Goal: Transaction & Acquisition: Subscribe to service/newsletter

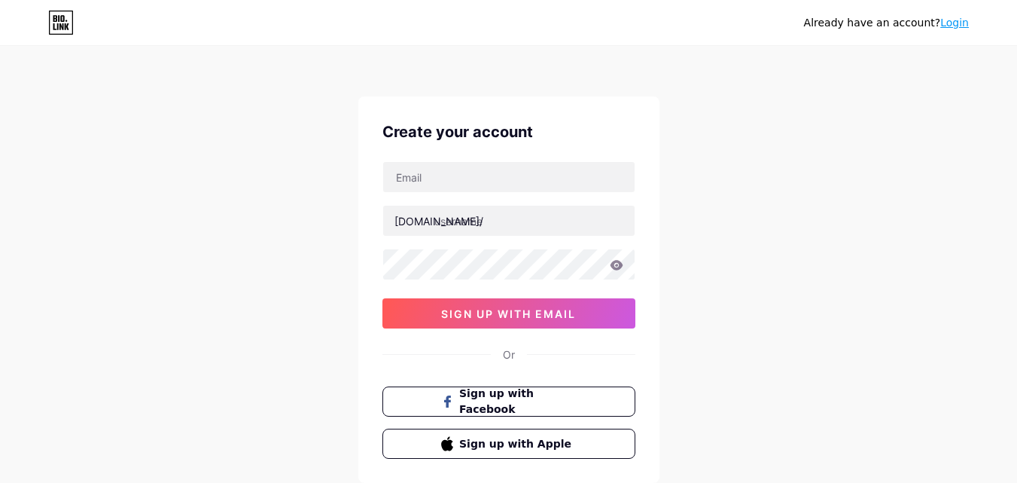
scroll to position [93, 0]
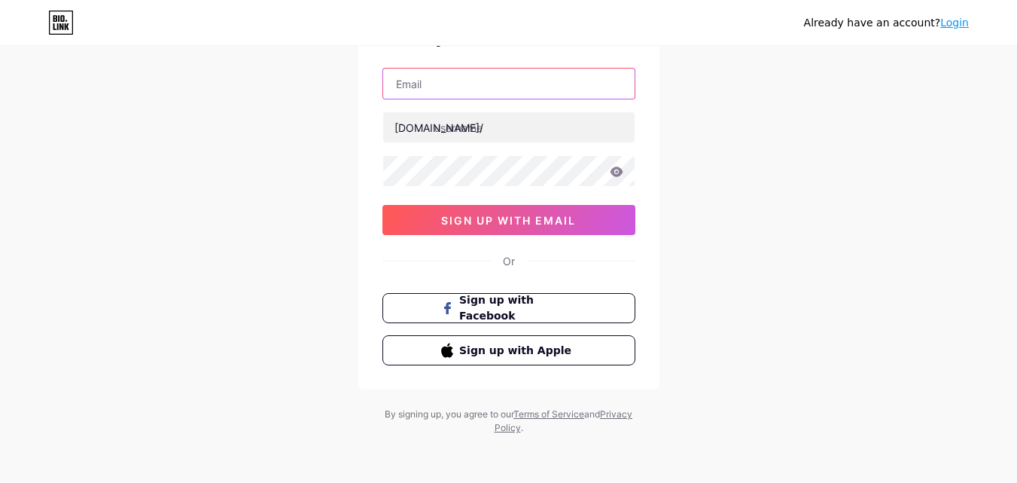
click at [425, 84] on input "text" at bounding box center [508, 84] width 251 height 30
type input "[EMAIL_ADDRESS][DOMAIN_NAME]"
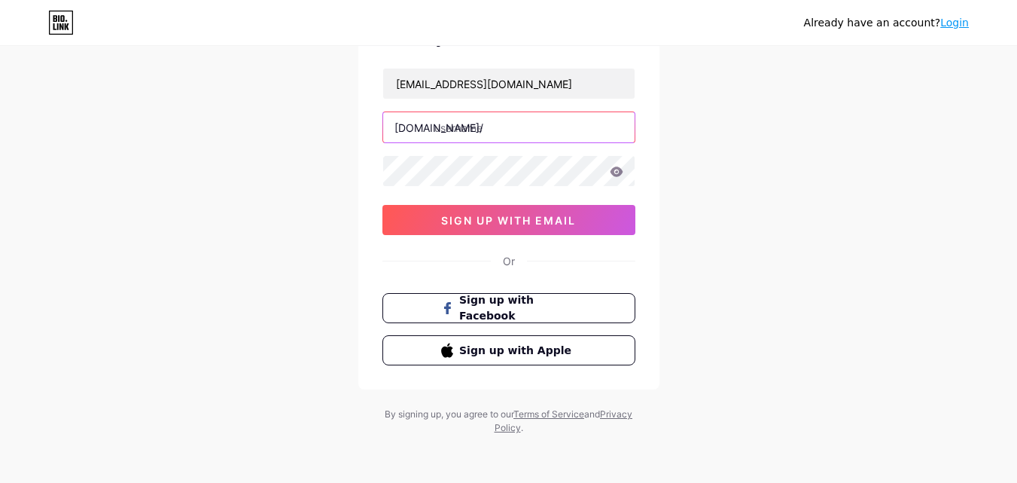
click at [446, 125] on input "text" at bounding box center [508, 127] width 251 height 30
paste input "forexflora18"
type input "forexflora18"
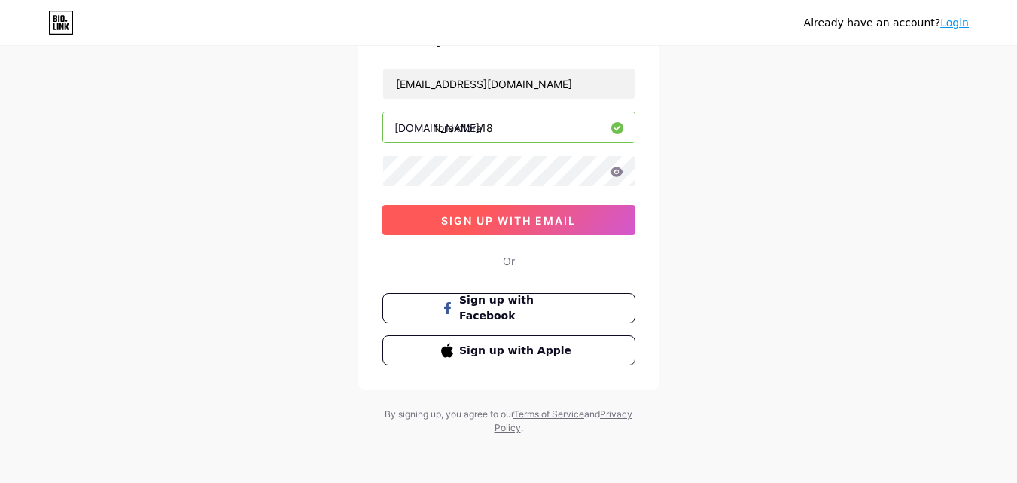
click at [508, 218] on span "sign up with email" at bounding box center [508, 220] width 135 height 13
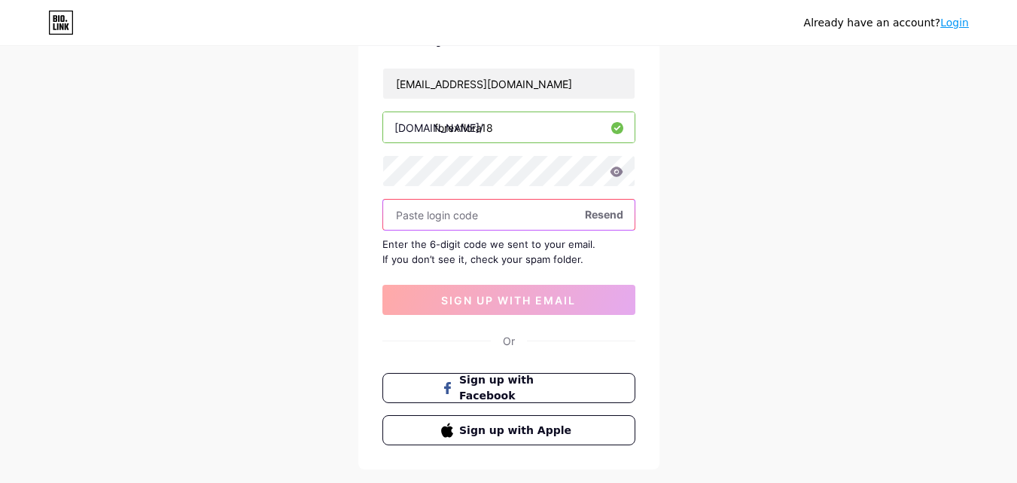
click at [440, 215] on input "text" at bounding box center [508, 214] width 251 height 30
click at [428, 223] on input "text" at bounding box center [508, 214] width 251 height 30
paste input "160733"
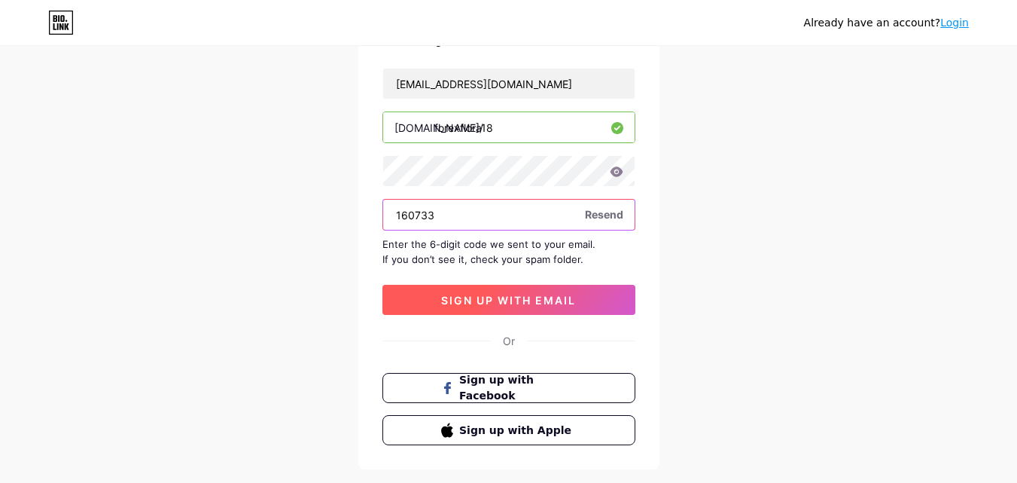
type input "160733"
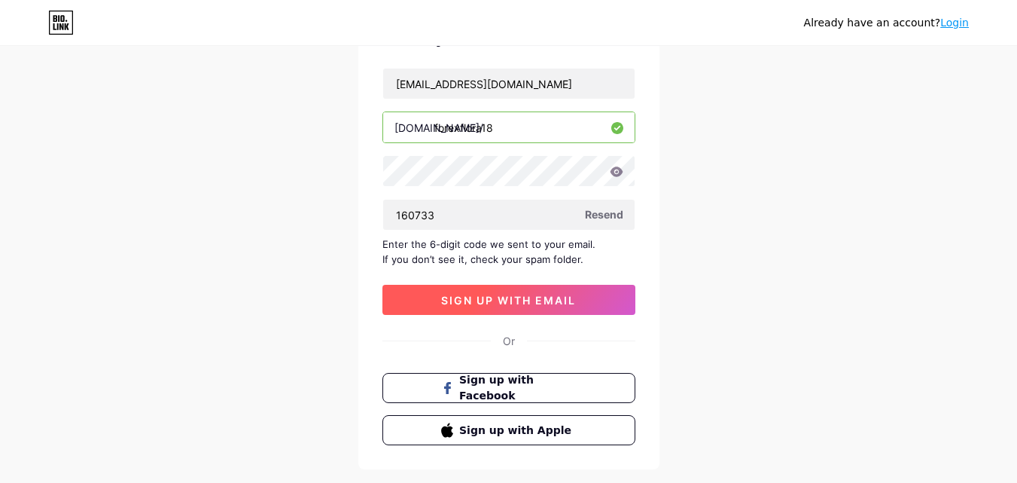
click at [508, 299] on span "sign up with email" at bounding box center [508, 300] width 135 height 13
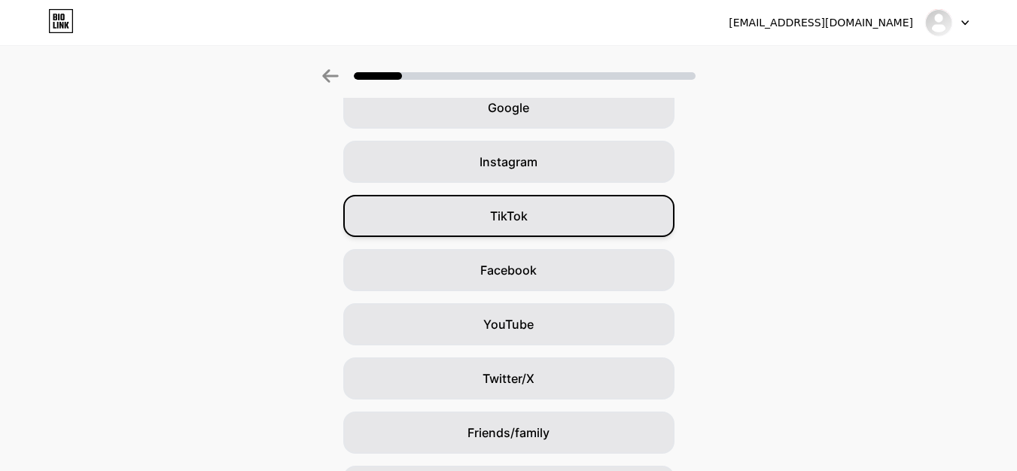
scroll to position [178, 0]
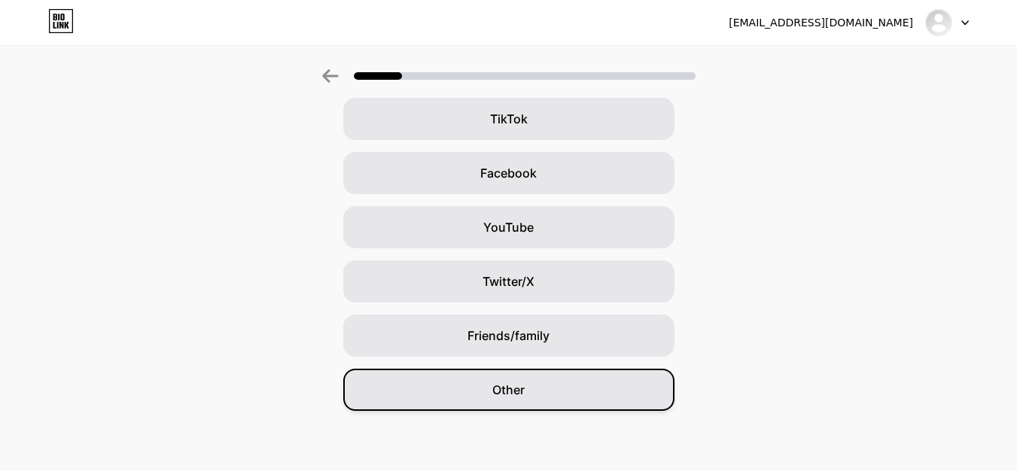
click at [500, 394] on span "Other" at bounding box center [508, 390] width 32 height 18
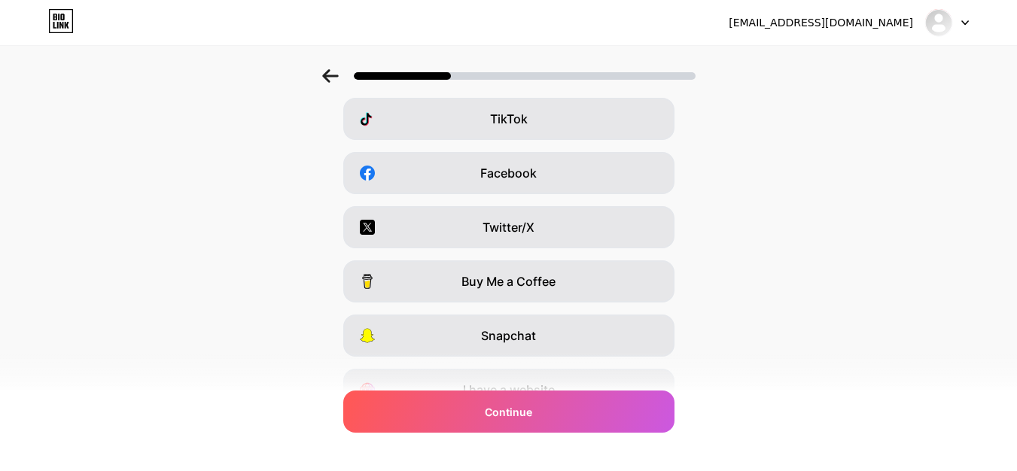
scroll to position [0, 0]
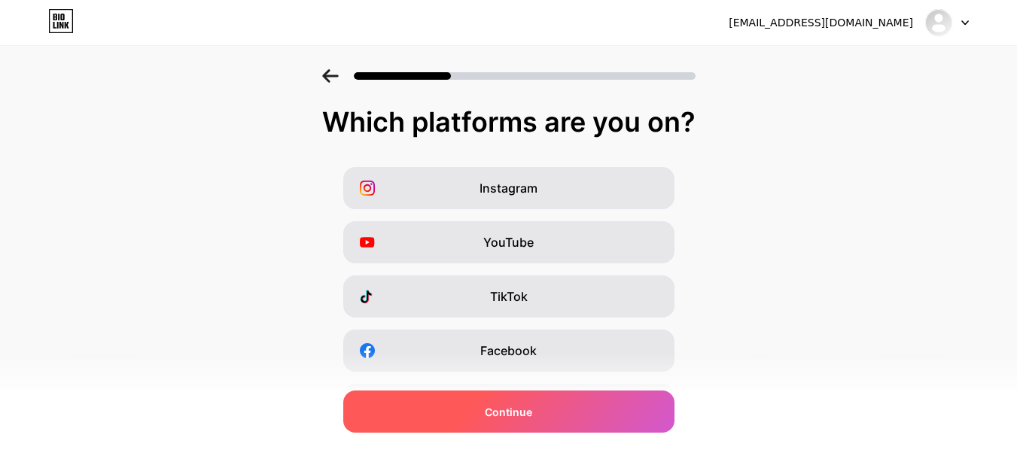
click at [516, 403] on div "Continue" at bounding box center [508, 412] width 331 height 42
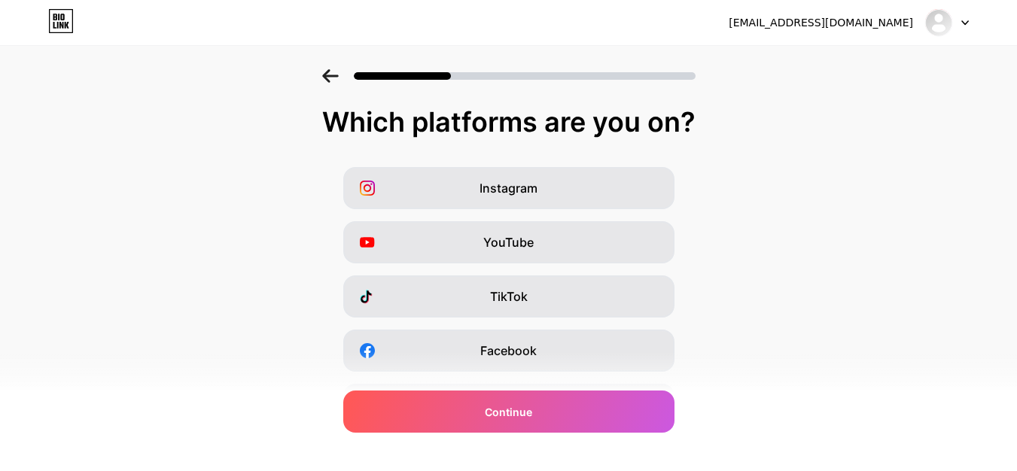
click at [955, 17] on div at bounding box center [947, 22] width 44 height 27
click at [857, 23] on div "[EMAIL_ADDRESS][DOMAIN_NAME]" at bounding box center [821, 23] width 184 height 16
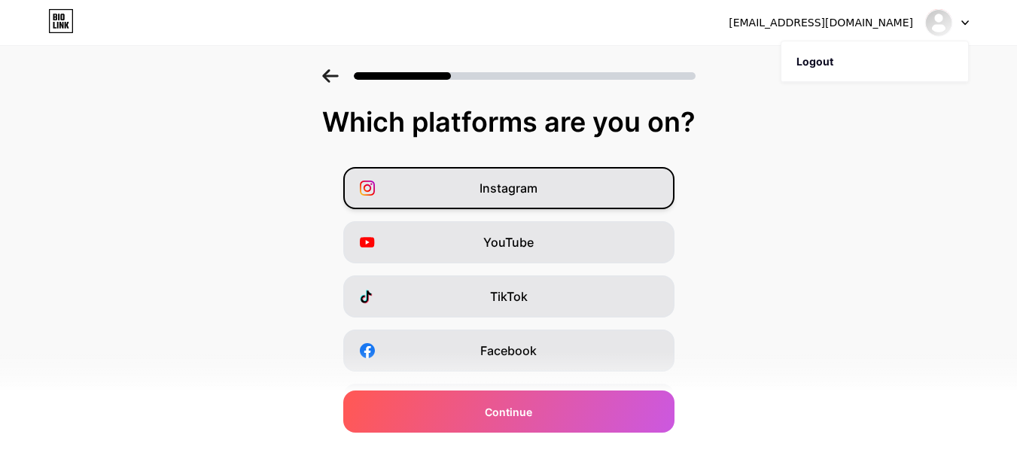
click at [491, 195] on span "Instagram" at bounding box center [509, 188] width 58 height 18
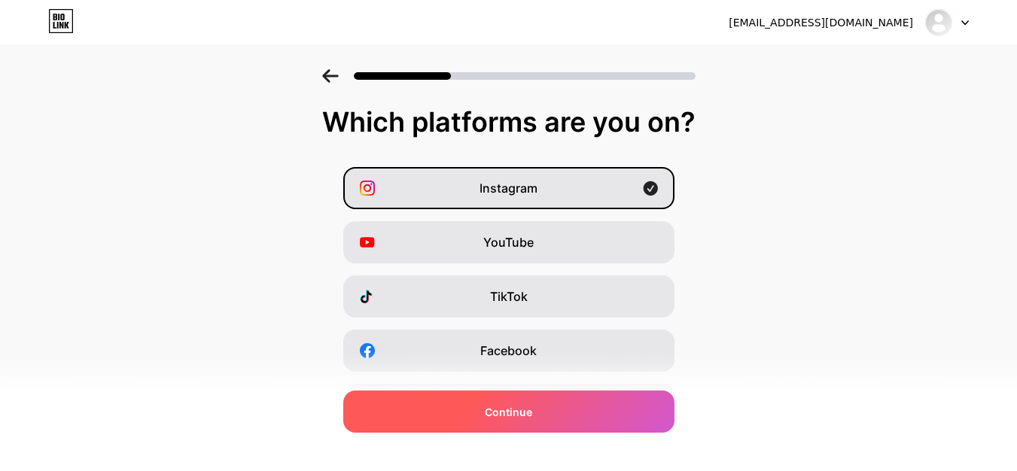
click at [515, 408] on span "Continue" at bounding box center [508, 412] width 47 height 16
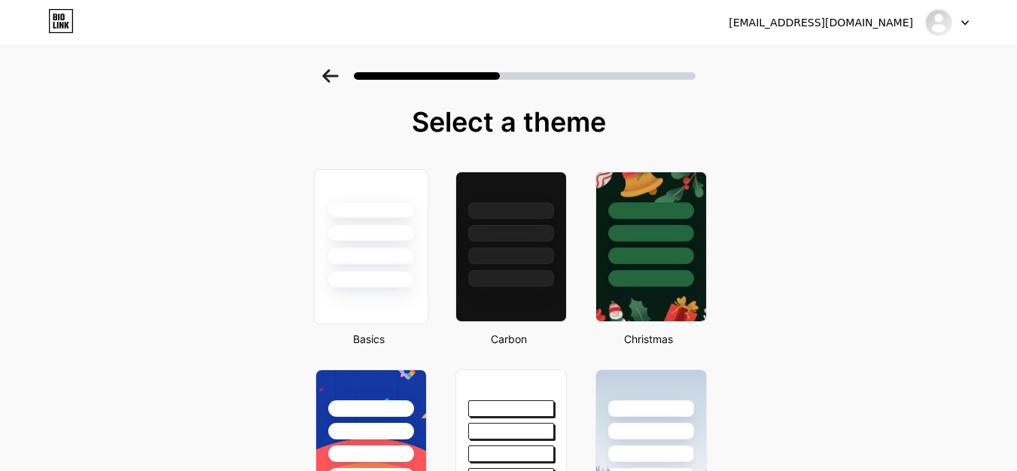
click at [359, 239] on div at bounding box center [371, 232] width 88 height 17
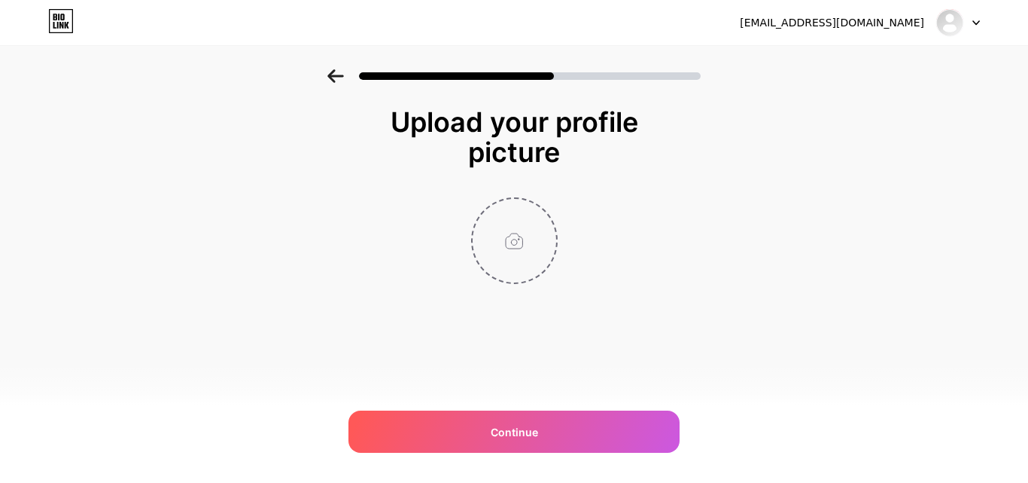
click at [514, 250] on input "file" at bounding box center [515, 241] width 84 height 84
type input "C:\fakepath\Untitled design.png"
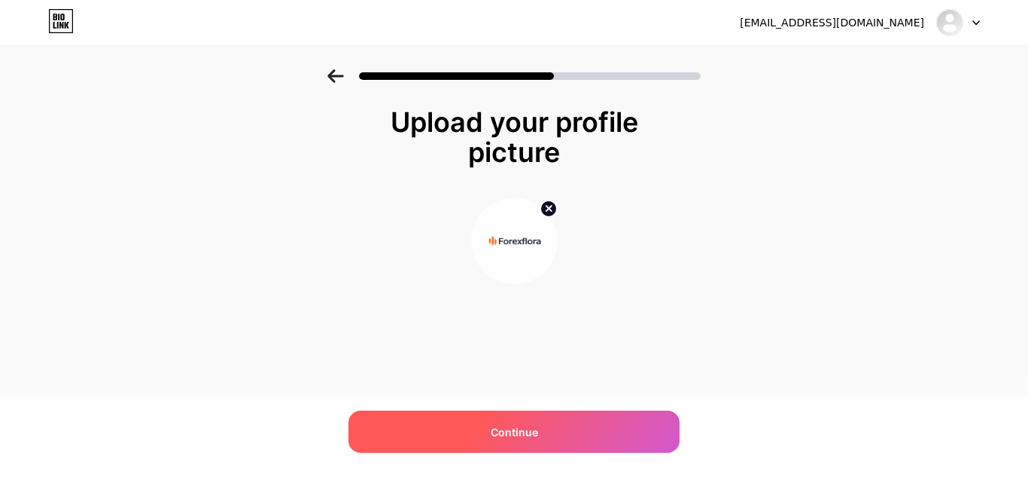
click at [517, 430] on span "Continue" at bounding box center [514, 432] width 47 height 16
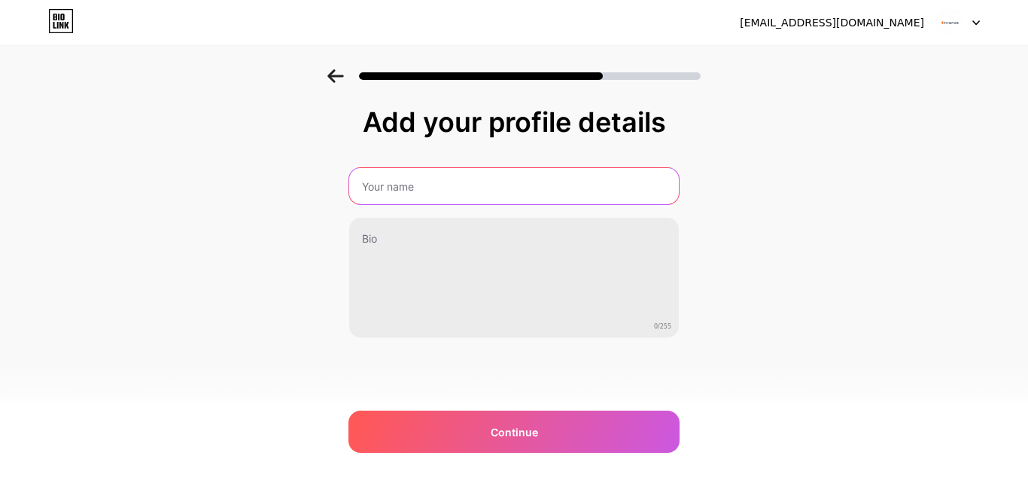
click at [391, 184] on input "text" at bounding box center [514, 186] width 330 height 36
type input "Forexflora"
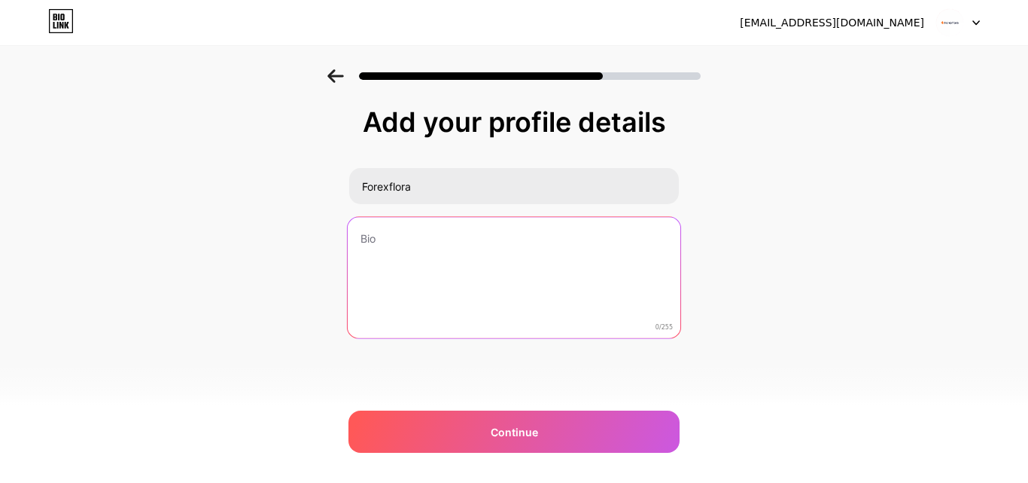
click at [396, 254] on textarea at bounding box center [514, 278] width 333 height 123
paste textarea "Forex trading can feel complex, but with the right guidance and tools, it becom…"
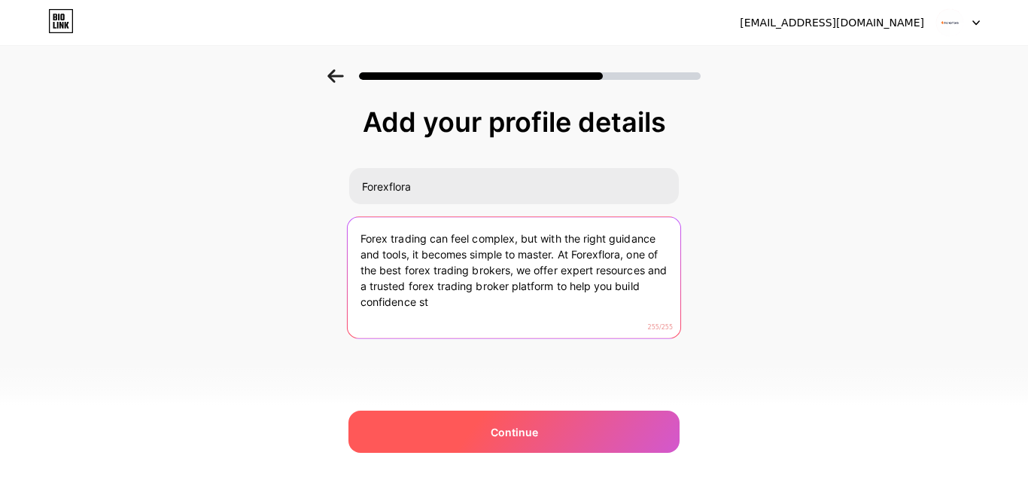
type textarea "Forex trading can feel complex, but with the right guidance and tools, it becom…"
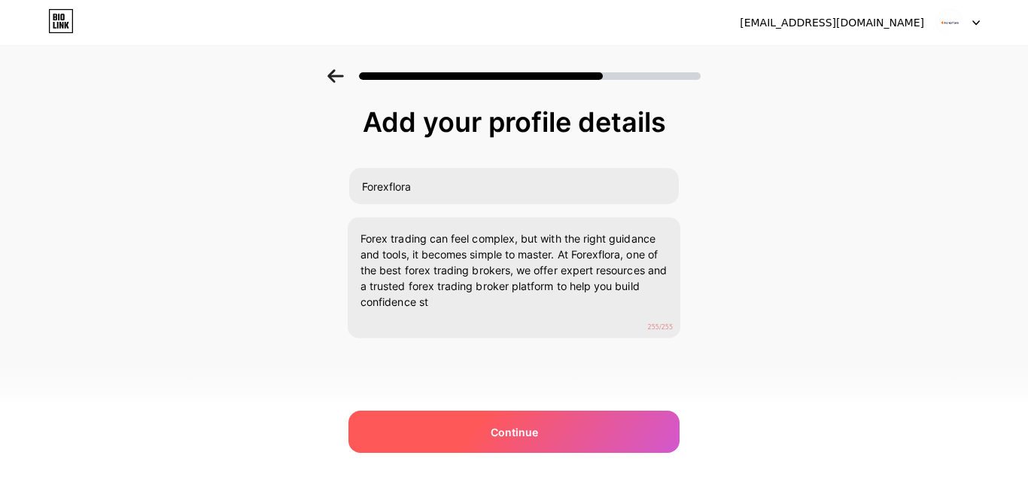
click at [495, 422] on div "Continue" at bounding box center [514, 431] width 331 height 42
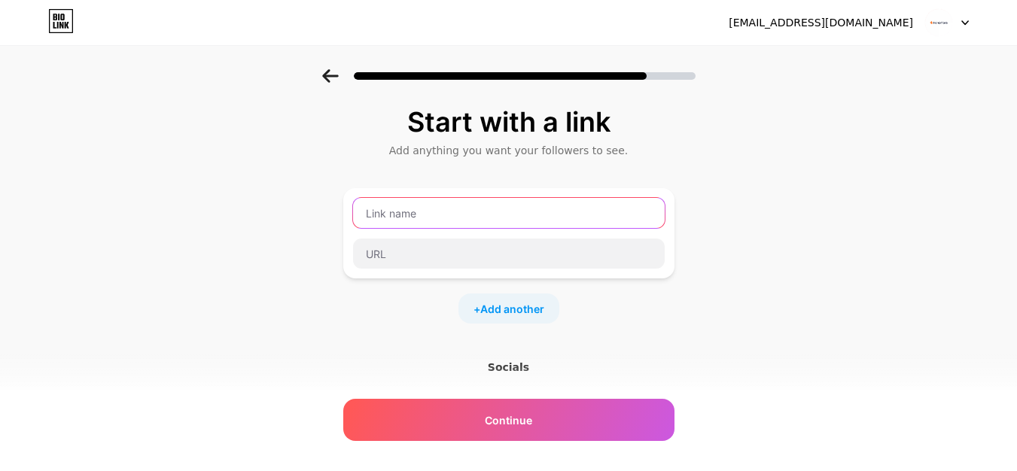
click at [394, 204] on input "text" at bounding box center [509, 213] width 312 height 30
paste input "forex trading demo at Forexflora"
type input "forex trading demo at Forexflora"
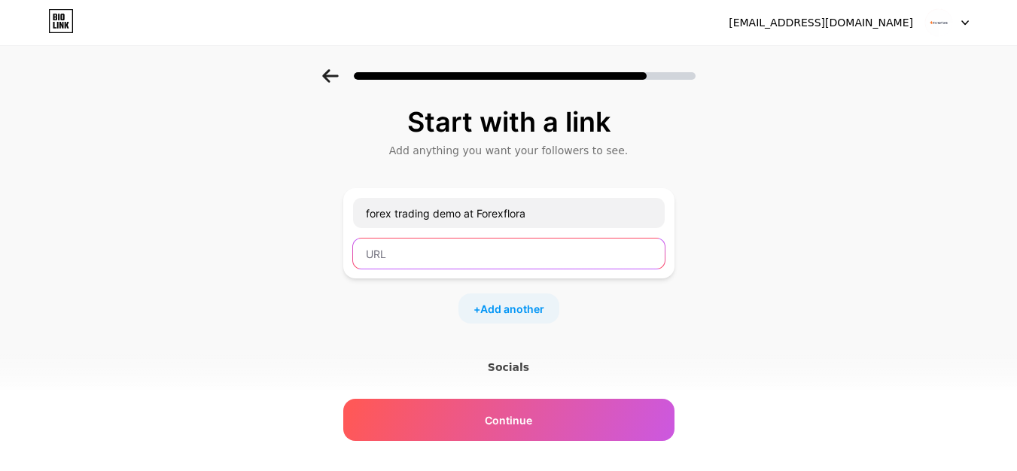
click at [382, 265] on input "text" at bounding box center [509, 254] width 312 height 30
paste input "[URL][DOMAIN_NAME]"
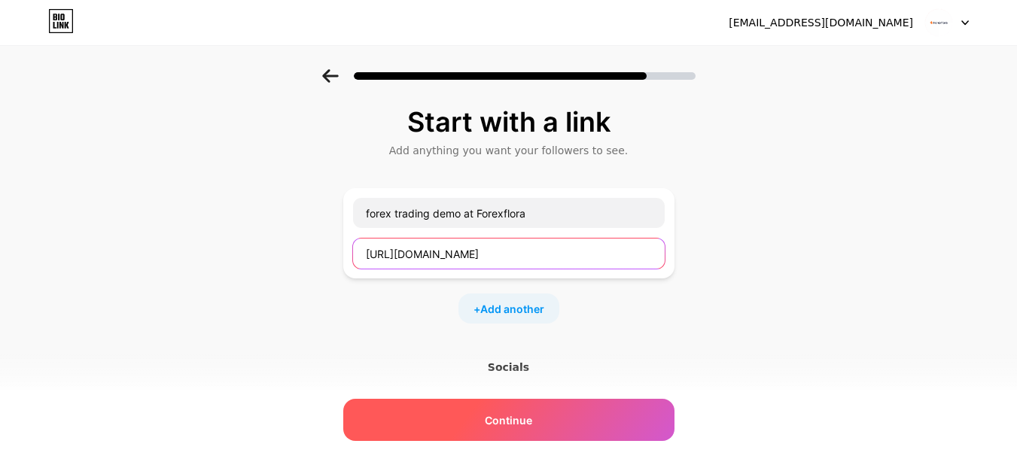
type input "[URL][DOMAIN_NAME]"
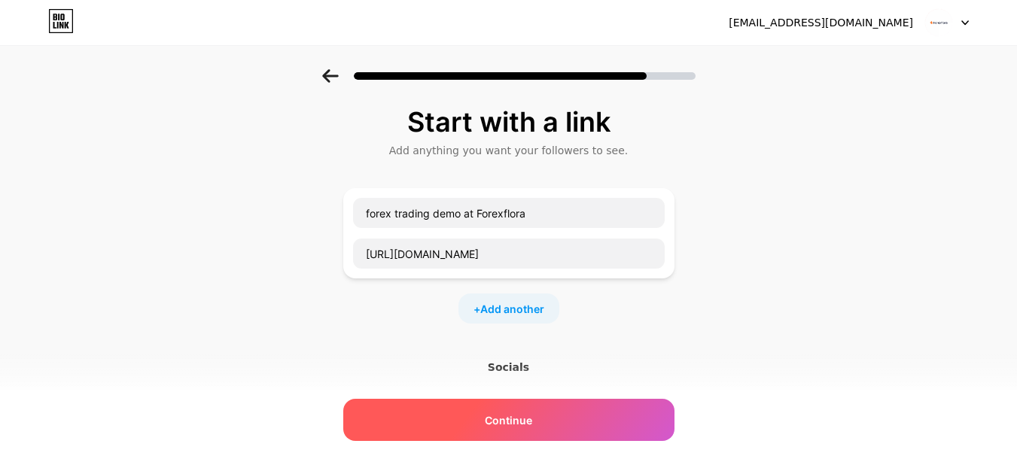
click at [504, 413] on span "Continue" at bounding box center [508, 421] width 47 height 16
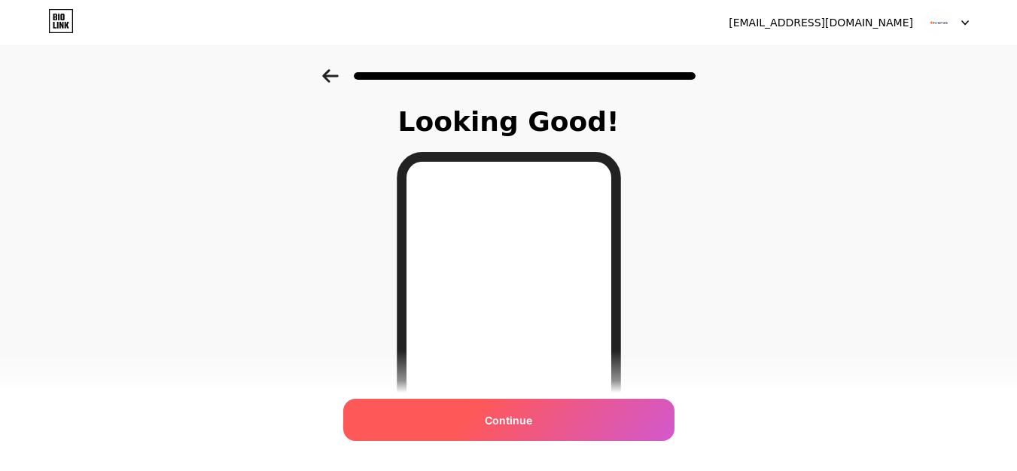
click at [512, 422] on span "Continue" at bounding box center [508, 421] width 47 height 16
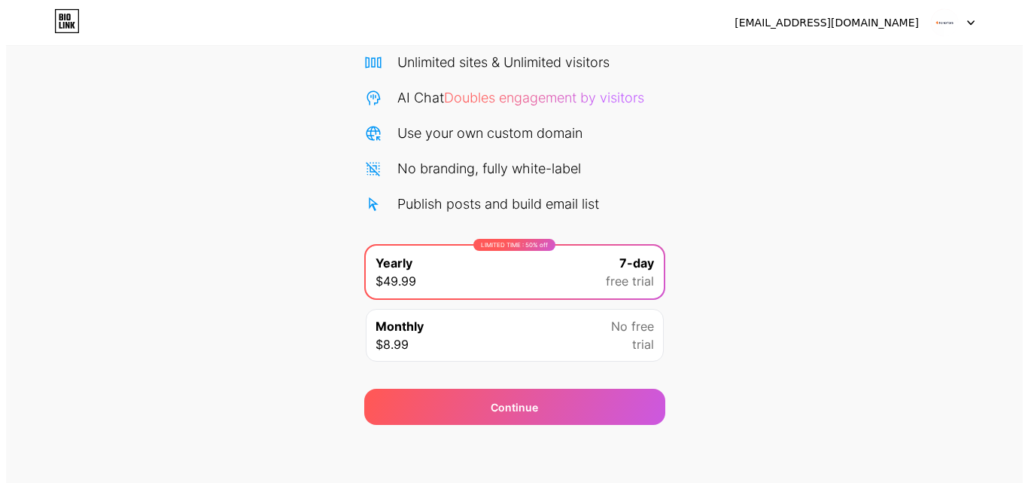
scroll to position [123, 0]
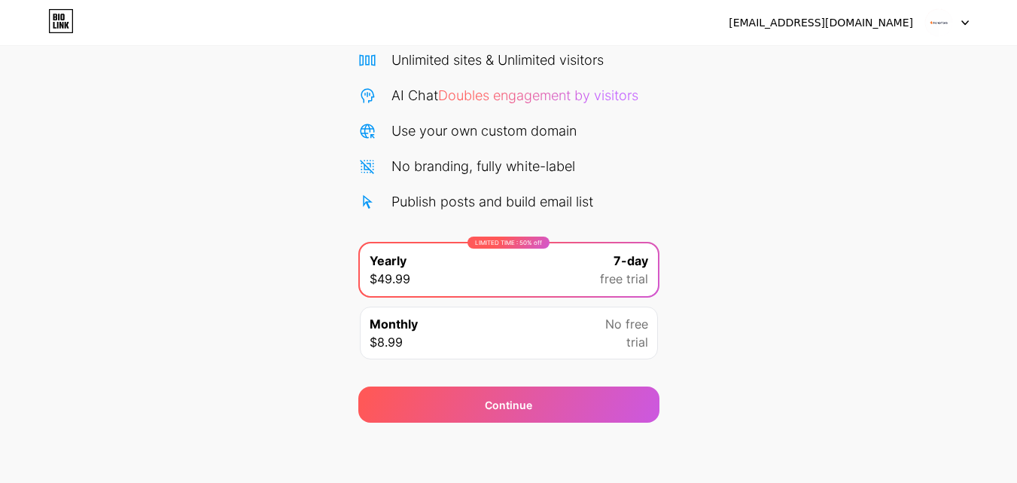
click at [521, 327] on div "Monthly $8.99 No free trial" at bounding box center [509, 332] width 298 height 53
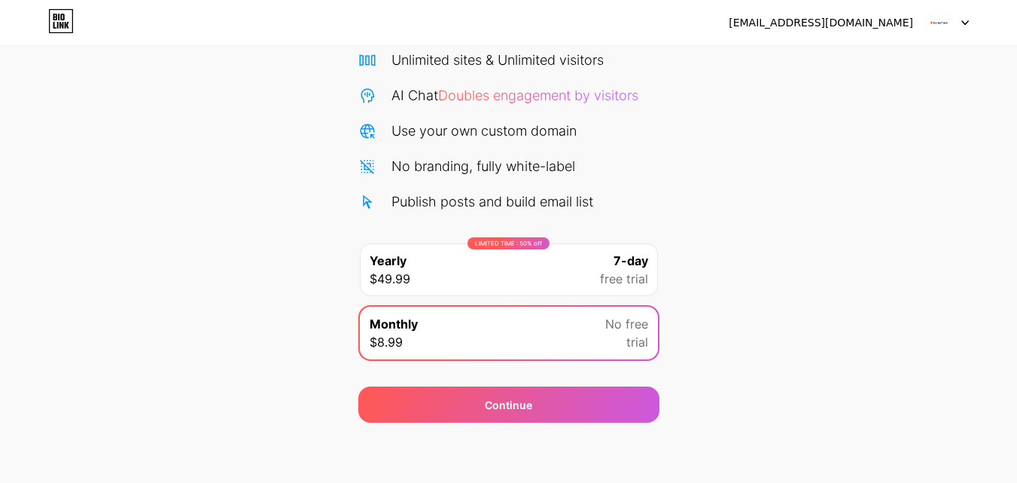
click at [533, 273] on div "LIMITED TIME : 50% off Yearly $49.99 7-day free trial" at bounding box center [509, 269] width 298 height 53
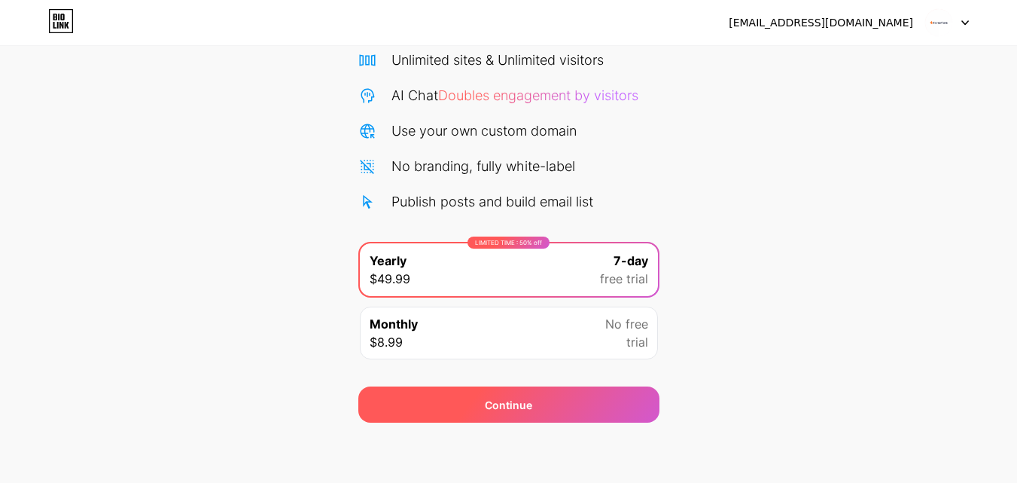
click at [521, 403] on span "Continue" at bounding box center [508, 405] width 47 height 16
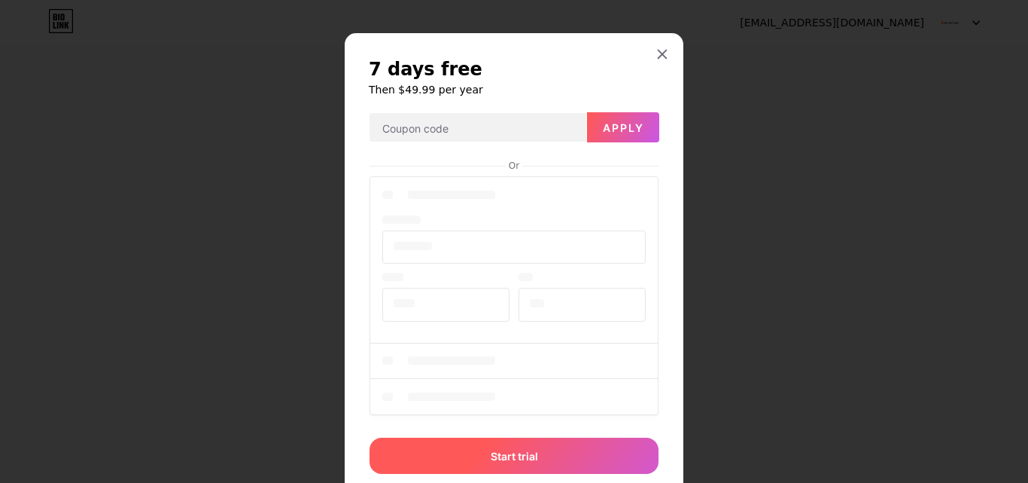
click at [516, 311] on div at bounding box center [514, 297] width 289 height 249
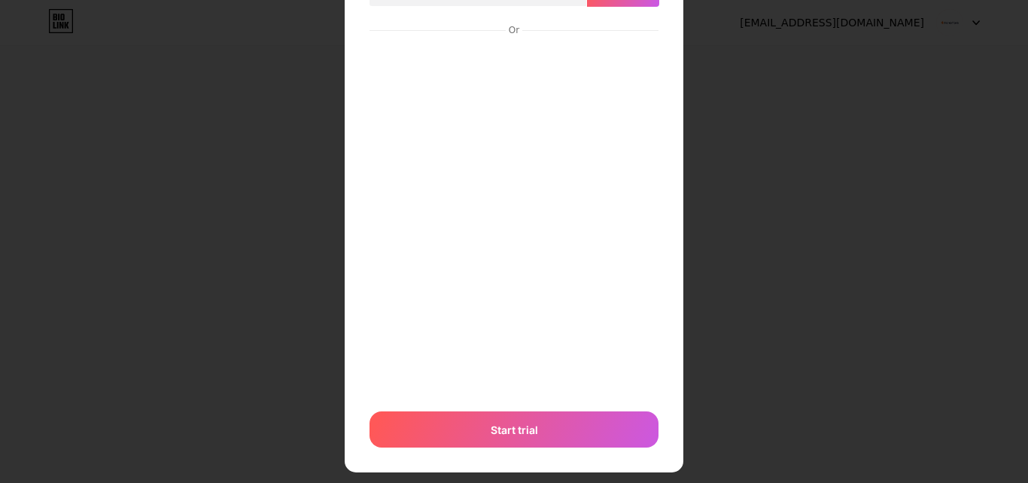
scroll to position [158, 0]
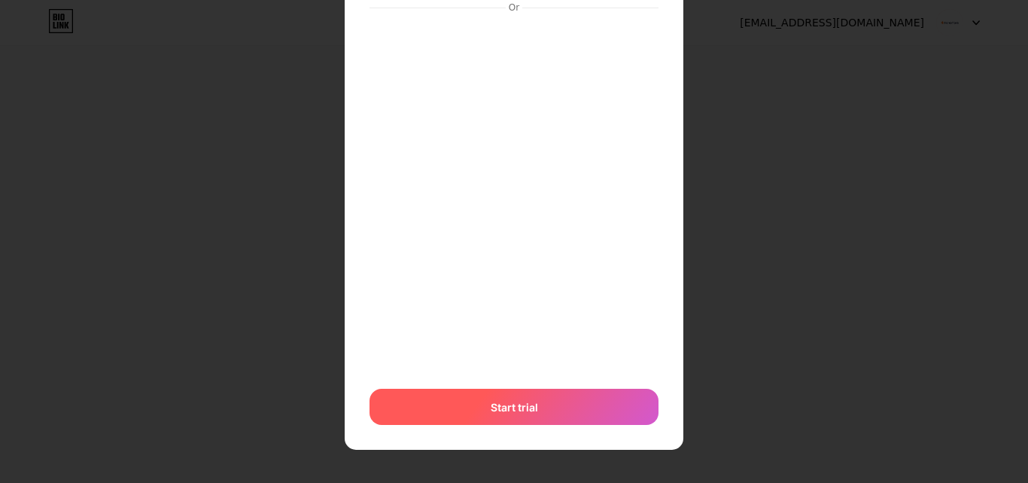
drag, startPoint x: 514, startPoint y: 412, endPoint x: 525, endPoint y: 404, distance: 13.0
click at [514, 413] on span "Start trial" at bounding box center [514, 407] width 47 height 16
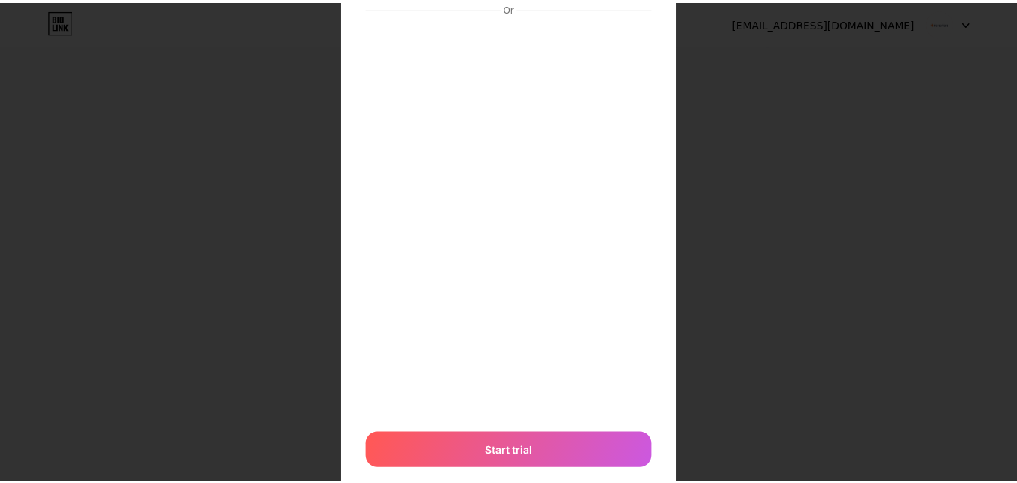
scroll to position [0, 0]
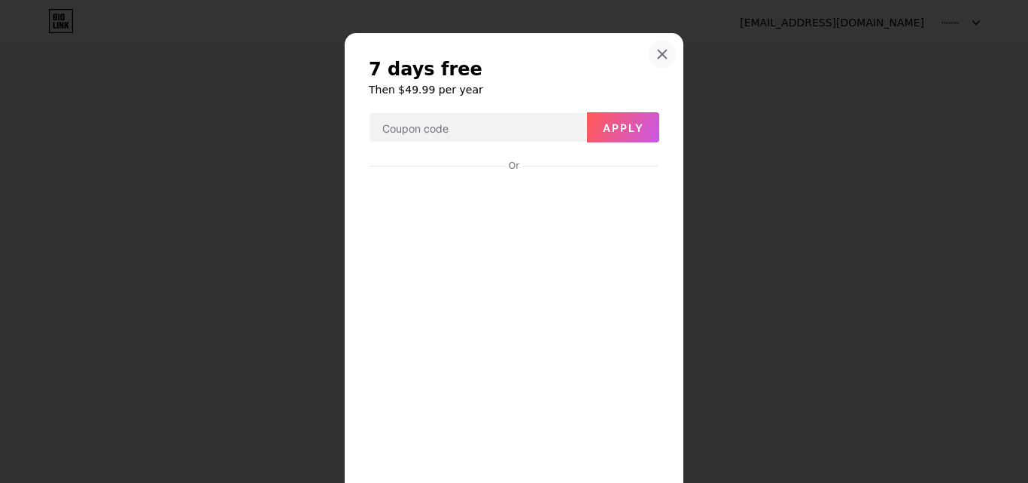
click at [659, 53] on icon at bounding box center [663, 54] width 8 height 8
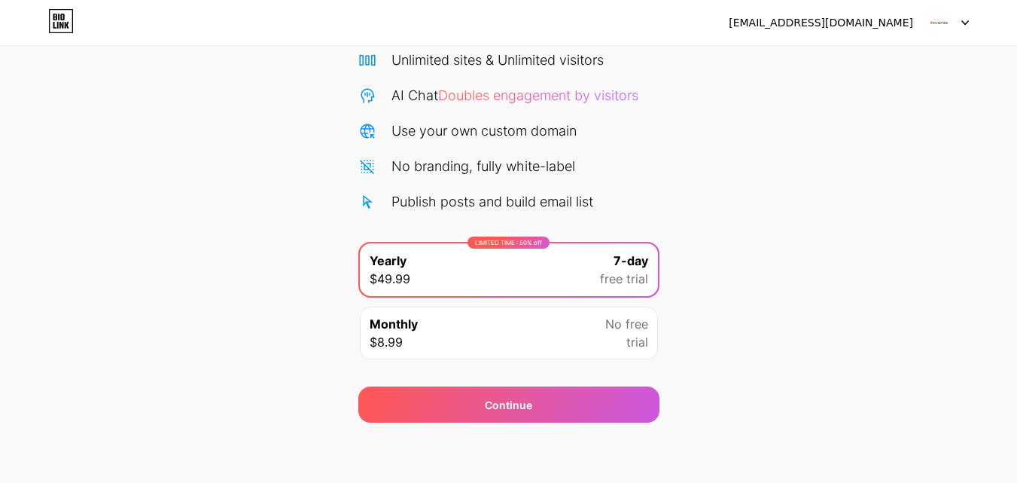
click at [962, 23] on icon at bounding box center [965, 22] width 8 height 5
click at [702, 149] on div "Start your 7 day free trial Cancel anytime. We will send you an email 2 days be…" at bounding box center [508, 184] width 1017 height 477
